Goal: Transaction & Acquisition: Purchase product/service

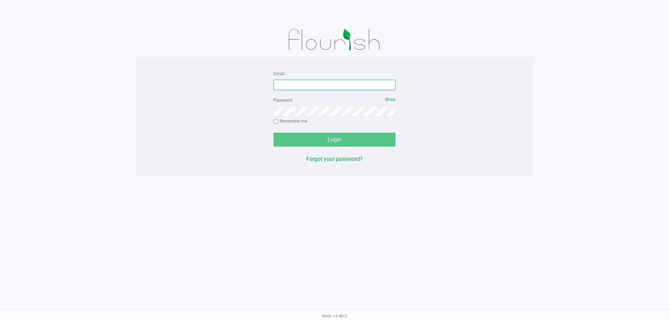
click at [319, 90] on input "Email" at bounding box center [335, 85] width 122 height 10
click at [343, 80] on input "[EMAIL_ADDRESS]" at bounding box center [335, 85] width 122 height 10
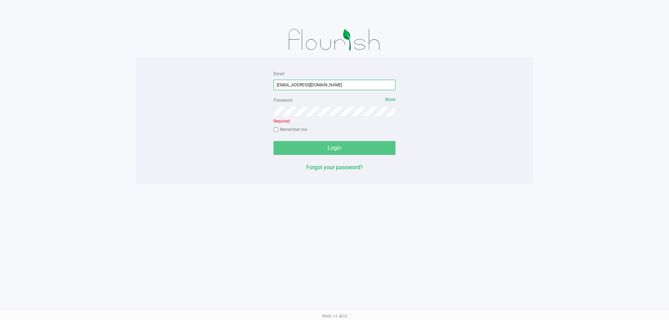
type input "[EMAIL_ADDRESS][DOMAIN_NAME]"
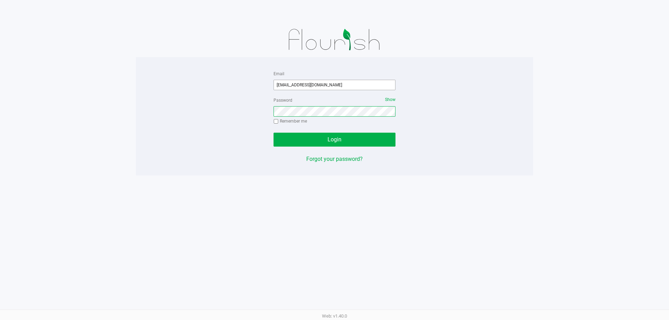
click at [274, 133] on button "Login" at bounding box center [335, 140] width 122 height 14
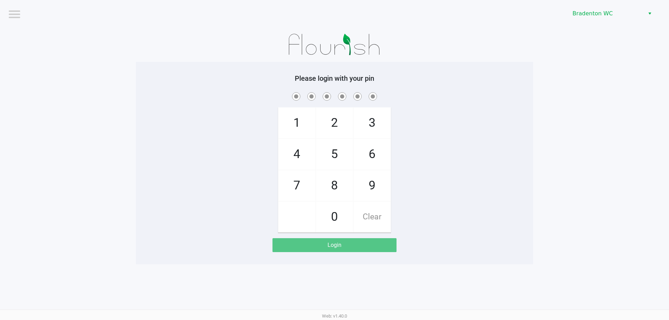
click at [405, 69] on div "Please login with your pin 1 4 7 2 5 8 0 3 6 9 Clear Login" at bounding box center [334, 163] width 397 height 203
checkbox input "true"
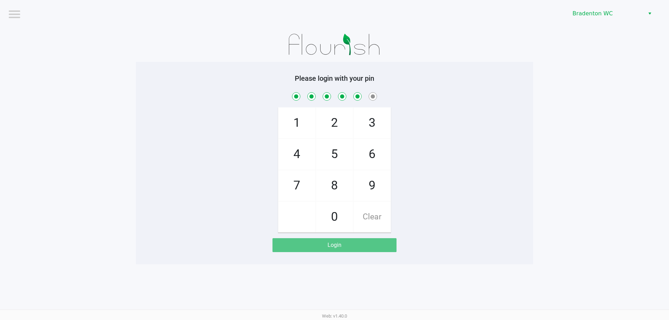
checkbox input "true"
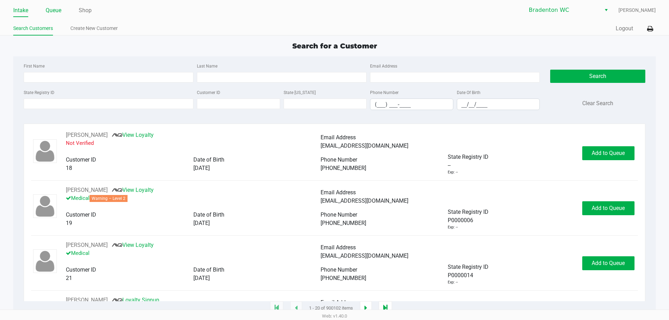
click at [56, 8] on link "Queue" at bounding box center [54, 11] width 16 height 10
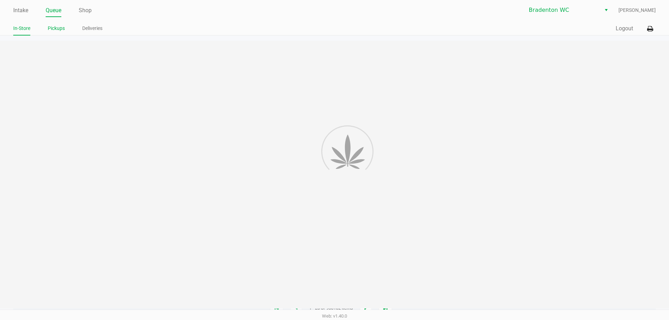
click at [56, 30] on link "Pickups" at bounding box center [56, 28] width 17 height 9
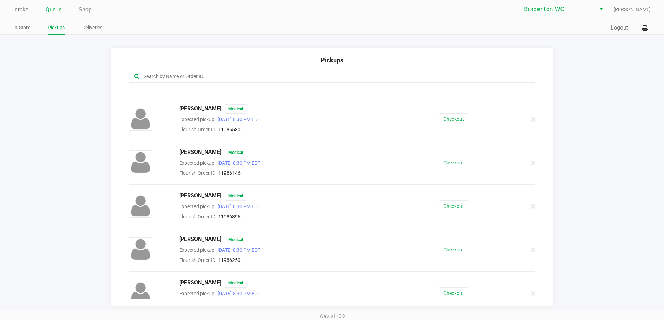
scroll to position [56, 0]
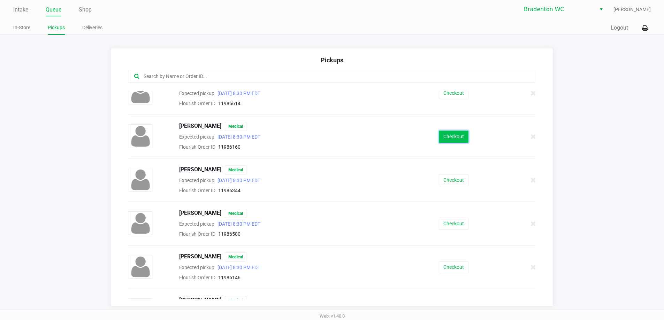
click at [459, 137] on button "Checkout" at bounding box center [454, 137] width 30 height 12
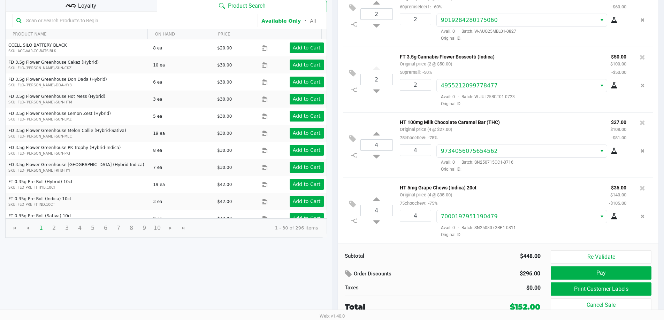
scroll to position [10, 0]
click at [595, 291] on button "Print Customer Labels" at bounding box center [601, 289] width 100 height 13
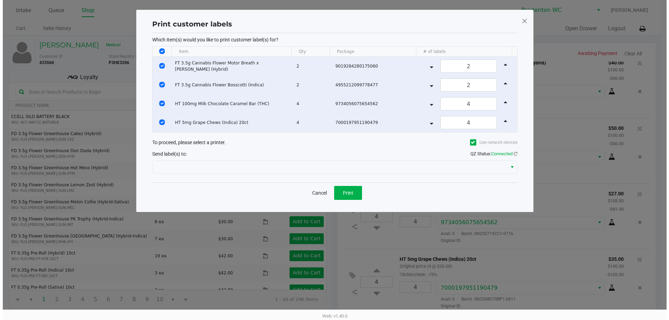
scroll to position [0, 0]
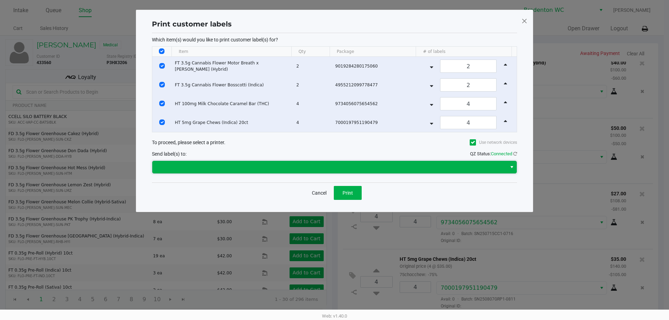
click at [334, 168] on span at bounding box center [330, 167] width 346 height 8
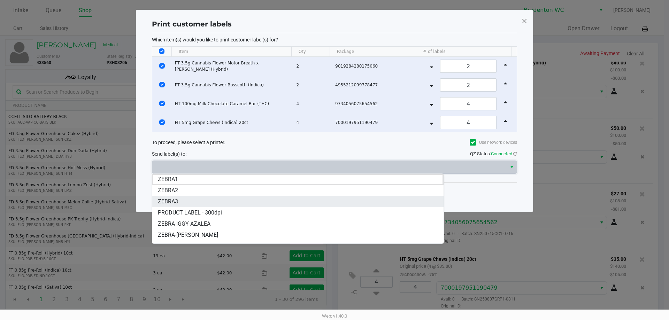
scroll to position [42, 0]
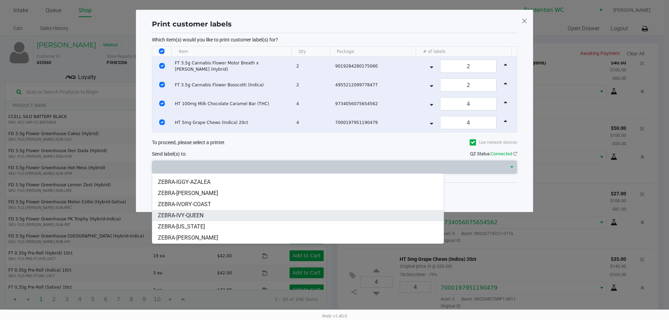
click at [257, 216] on li "ZEBRA-IVY-QUEEN" at bounding box center [297, 215] width 291 height 11
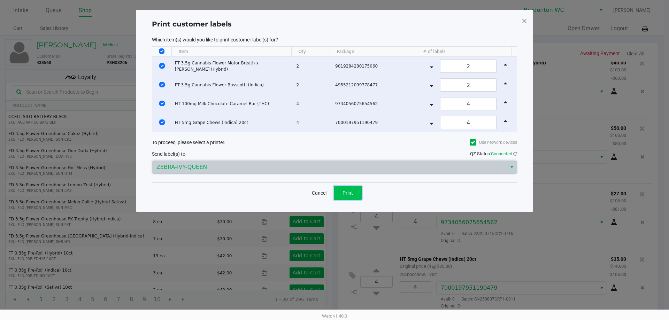
click at [352, 190] on span "Print" at bounding box center [348, 193] width 10 height 6
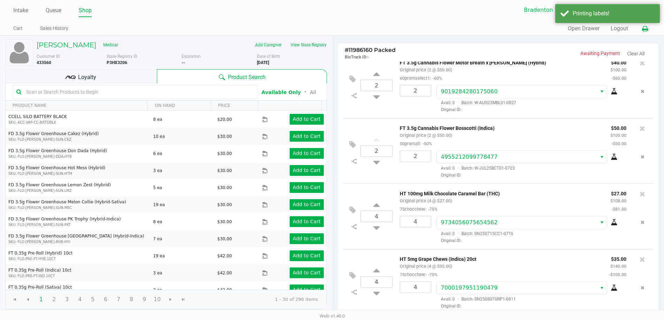
click at [642, 30] on icon at bounding box center [645, 28] width 6 height 5
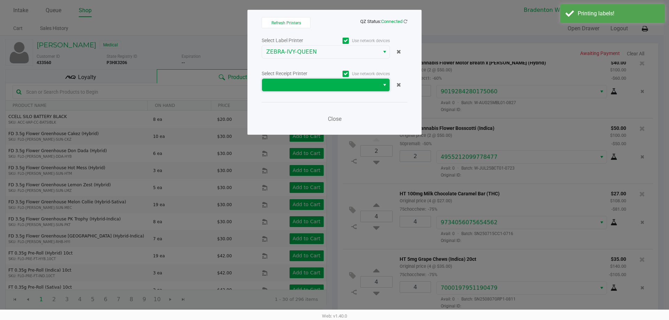
click at [285, 85] on span at bounding box center [320, 85] width 109 height 8
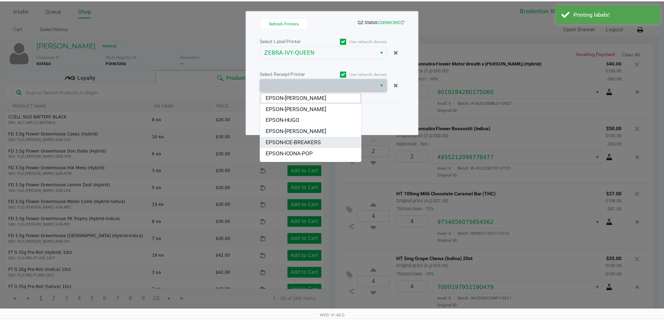
scroll to position [64, 0]
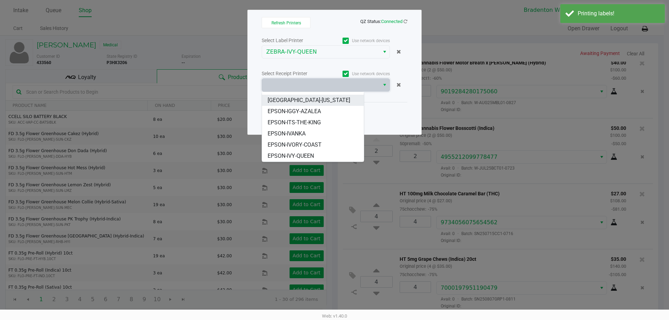
drag, startPoint x: 306, startPoint y: 101, endPoint x: 332, endPoint y: 122, distance: 32.7
click at [307, 101] on li "[GEOGRAPHIC_DATA]-[US_STATE]" at bounding box center [313, 100] width 102 height 11
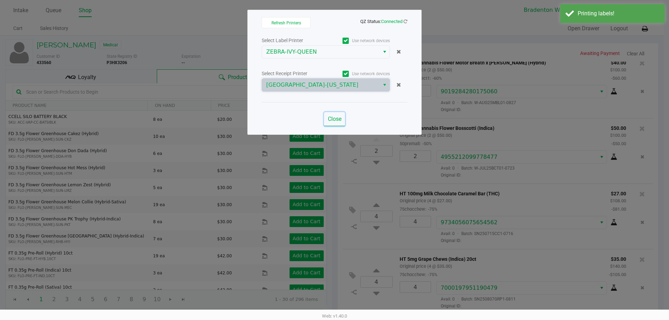
click at [341, 120] on span "Close" at bounding box center [335, 119] width 14 height 7
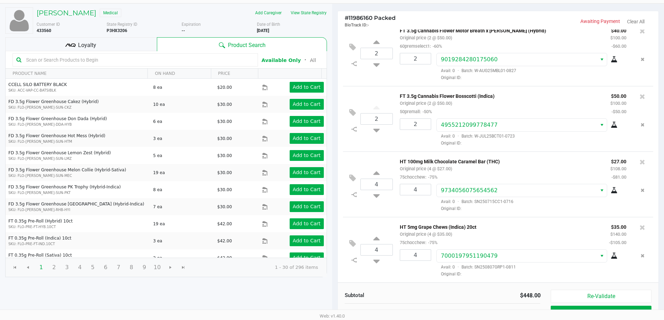
scroll to position [71, 0]
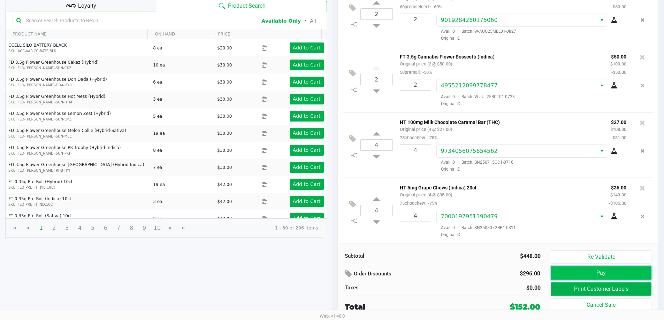
click at [607, 267] on button "Pay" at bounding box center [601, 273] width 100 height 13
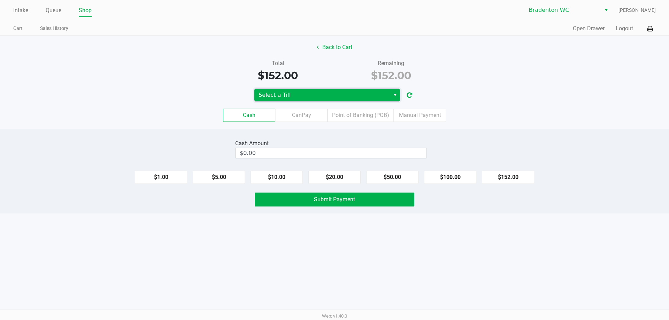
click at [299, 94] on span "Select a Till" at bounding box center [322, 95] width 127 height 8
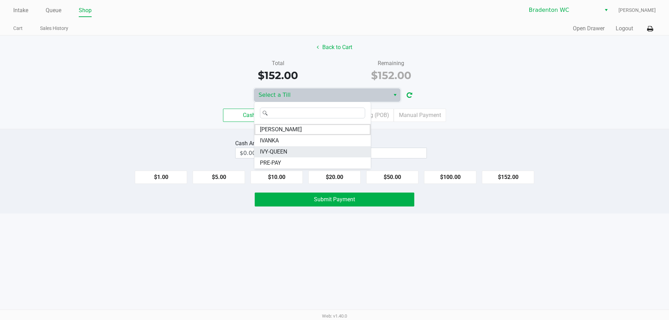
click at [281, 157] on li "IVY-QUEEN" at bounding box center [312, 151] width 116 height 11
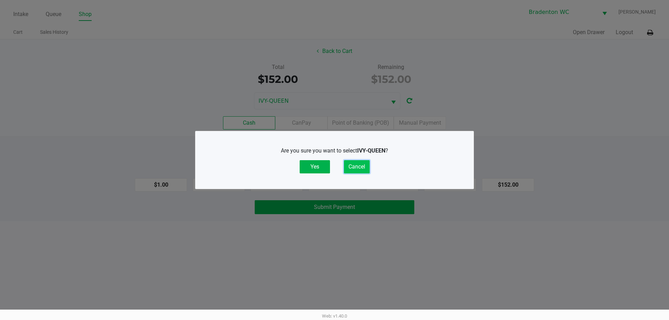
click at [361, 169] on button "Cancel" at bounding box center [357, 166] width 26 height 13
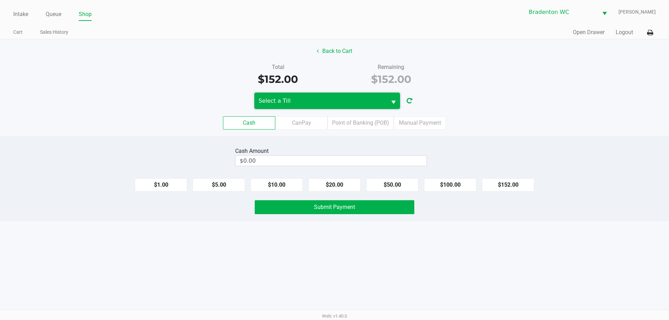
click at [335, 105] on span "Select a Till" at bounding box center [320, 101] width 132 height 16
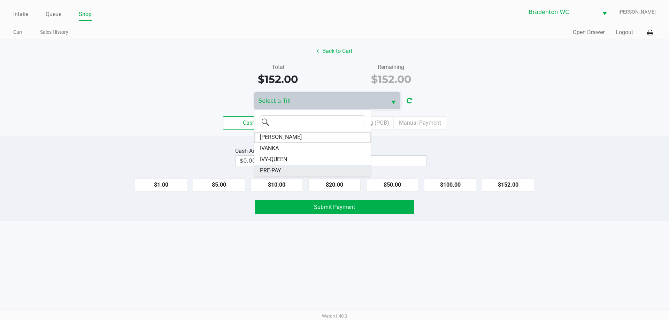
click at [280, 172] on span "PRE-PAY" at bounding box center [270, 171] width 21 height 8
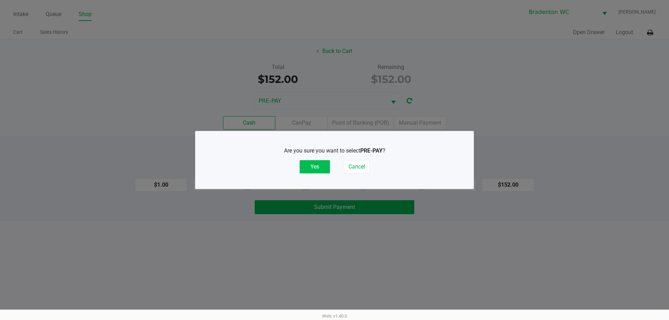
click at [315, 170] on button "Yes" at bounding box center [315, 166] width 30 height 13
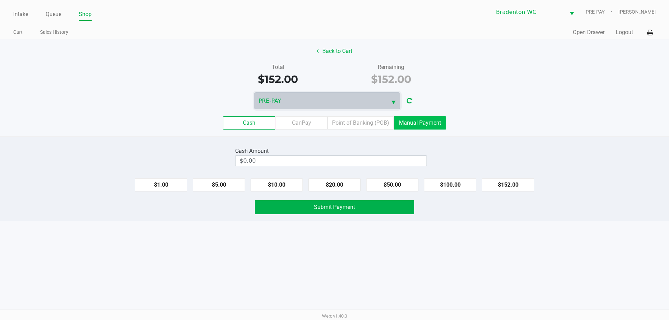
click at [426, 129] on label "Manual Payment" at bounding box center [420, 122] width 52 height 13
click at [0, 0] on 8 "Manual Payment" at bounding box center [0, 0] width 0 height 0
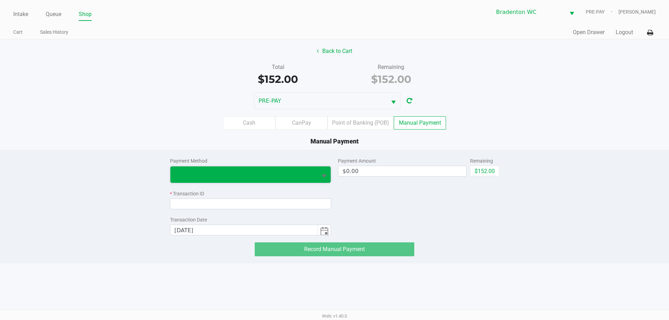
click at [257, 181] on span at bounding box center [243, 175] width 147 height 16
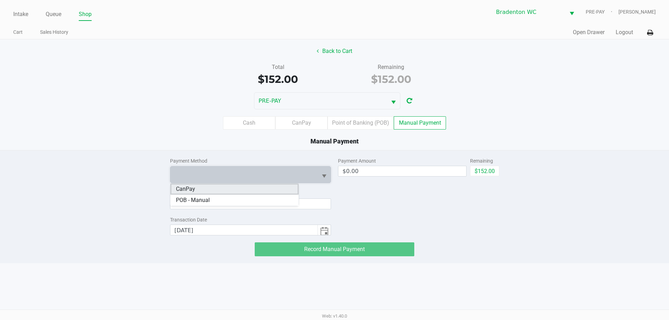
click at [212, 190] on li "CanPay" at bounding box center [234, 189] width 128 height 11
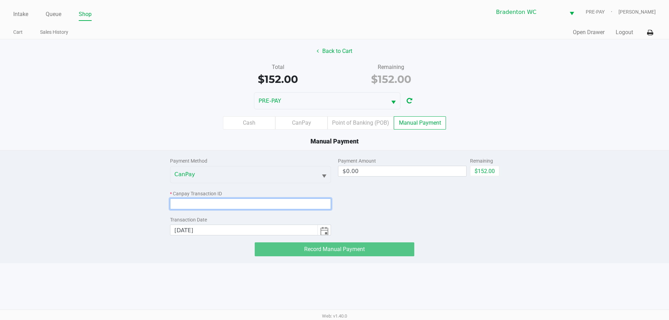
click at [210, 203] on input at bounding box center [250, 204] width 161 height 11
paste input "IQA3U0EQU7I6"
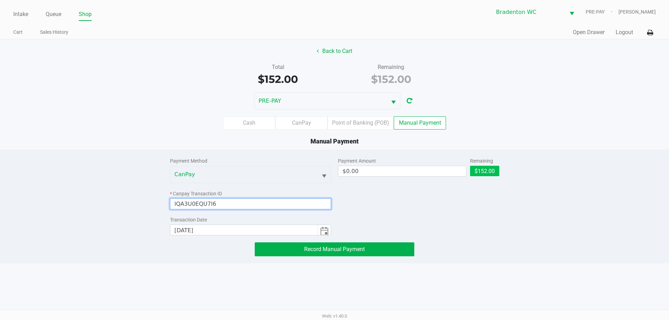
type input "IQA3U0EQU7I6"
click at [494, 172] on button "$152.00" at bounding box center [484, 171] width 29 height 10
type input "$152.00"
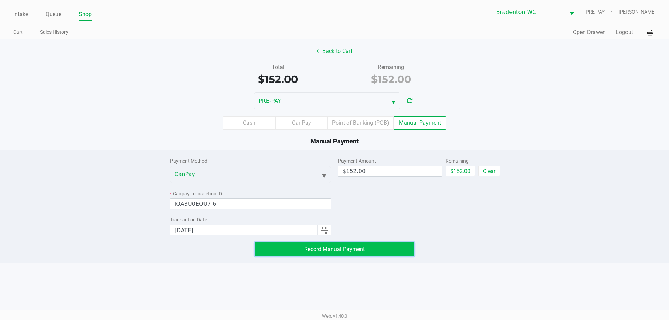
click at [361, 251] on span "Record Manual Payment" at bounding box center [334, 249] width 61 height 7
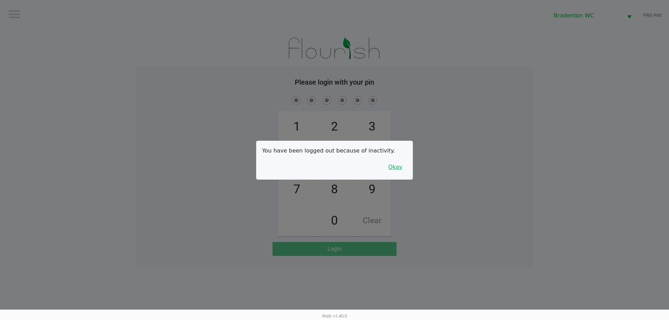
click at [405, 169] on button "Okay" at bounding box center [395, 167] width 23 height 13
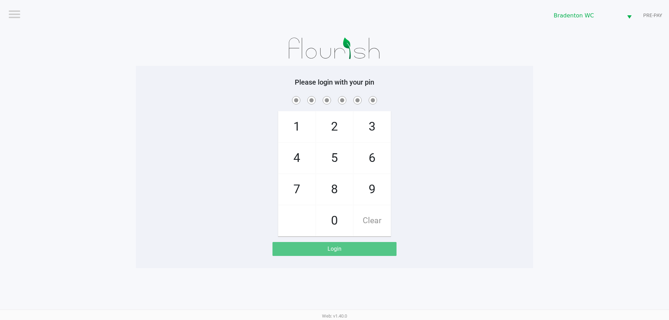
click at [341, 185] on span "8" at bounding box center [334, 189] width 37 height 31
checkbox input "true"
click at [335, 125] on span "2" at bounding box center [334, 127] width 37 height 31
checkbox input "true"
click at [332, 222] on span "0" at bounding box center [334, 221] width 37 height 31
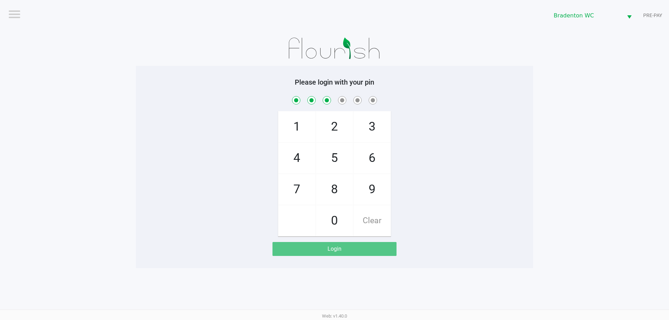
checkbox input "true"
click at [370, 186] on span "9" at bounding box center [372, 189] width 37 height 31
checkbox input "true"
click at [334, 186] on span "8" at bounding box center [334, 189] width 37 height 31
checkbox input "true"
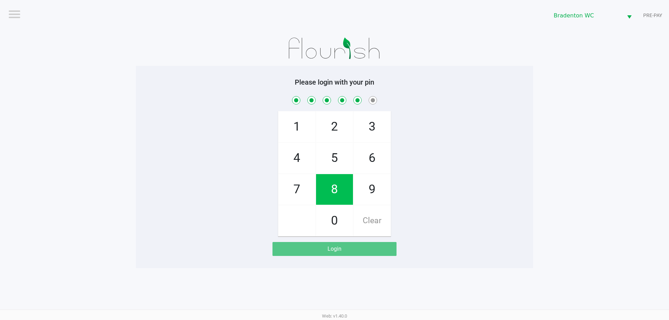
click at [301, 154] on span "4" at bounding box center [297, 158] width 37 height 31
checkbox input "true"
